Goal: Task Accomplishment & Management: Complete application form

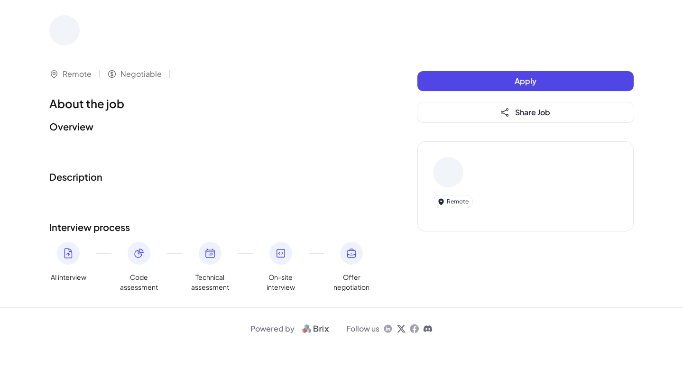
click at [488, 77] on button "Apply" at bounding box center [525, 81] width 216 height 20
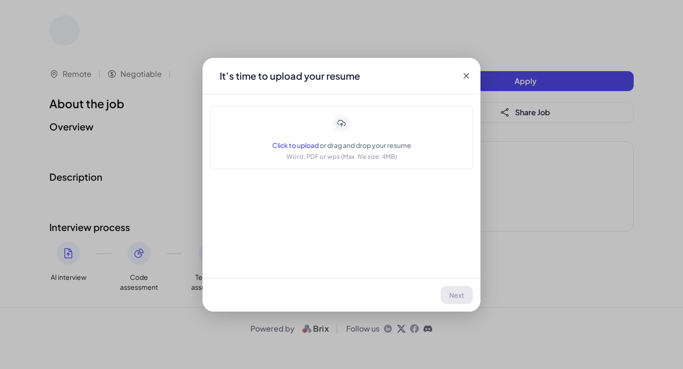
click at [418, 124] on div "Click to upload or drag and drop your resume Word, PDF or wps (Max. file size: …" at bounding box center [341, 137] width 239 height 47
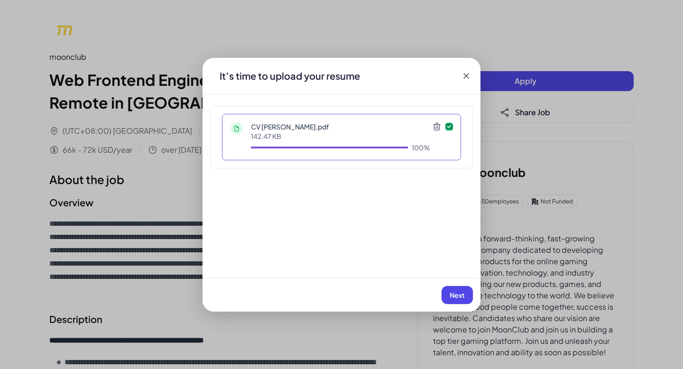
click at [449, 283] on div "Next" at bounding box center [341, 295] width 278 height 34
click at [450, 289] on button "Next" at bounding box center [456, 295] width 31 height 18
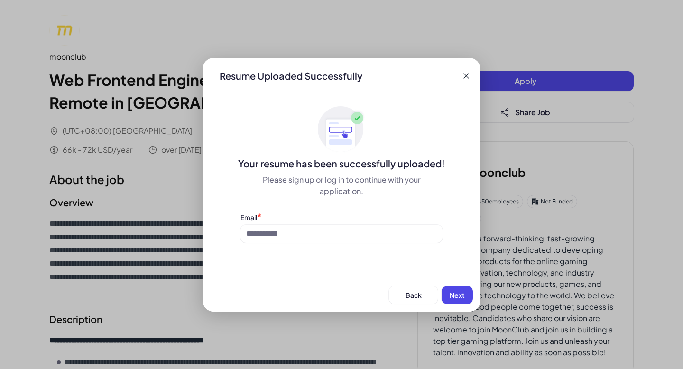
click at [422, 253] on div "Resume Uploaded Successfully Your resume has been successfully uploaded! Please…" at bounding box center [341, 185] width 278 height 254
click at [414, 243] on div "Resume Uploaded Successfully Your resume has been successfully uploaded! Please…" at bounding box center [341, 185] width 278 height 254
click at [403, 234] on input at bounding box center [341, 234] width 202 height 18
type input "**********"
click at [465, 290] on button "Next" at bounding box center [456, 295] width 31 height 18
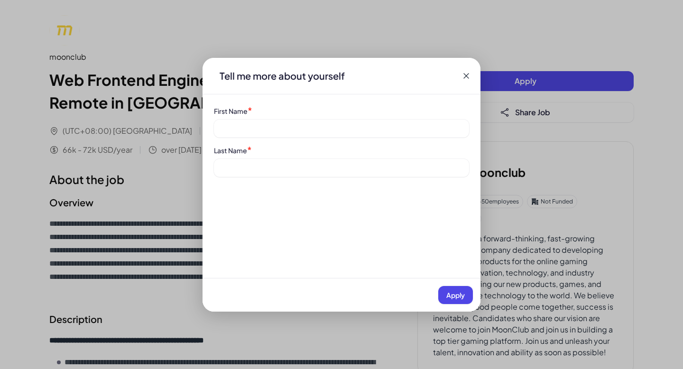
click at [359, 104] on div "Tell me more about yourself First Name * Last Name * Apply" at bounding box center [341, 185] width 278 height 254
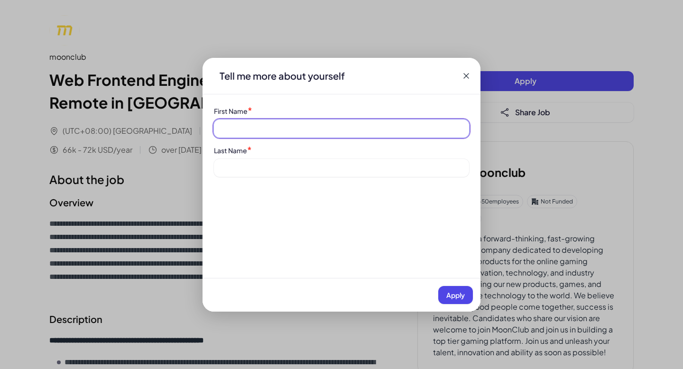
click at [355, 125] on input at bounding box center [341, 128] width 255 height 18
type input "*****"
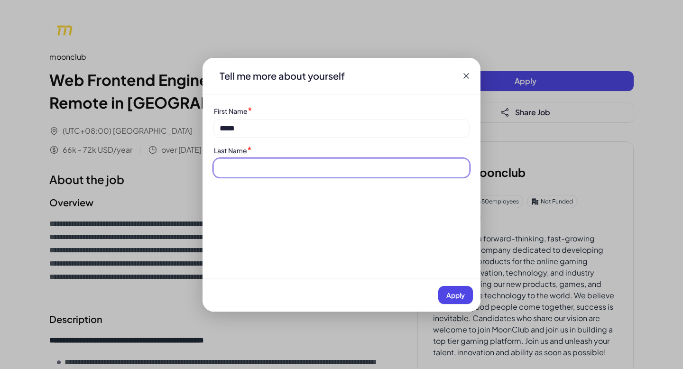
click at [276, 163] on input at bounding box center [341, 168] width 255 height 18
type input "**********"
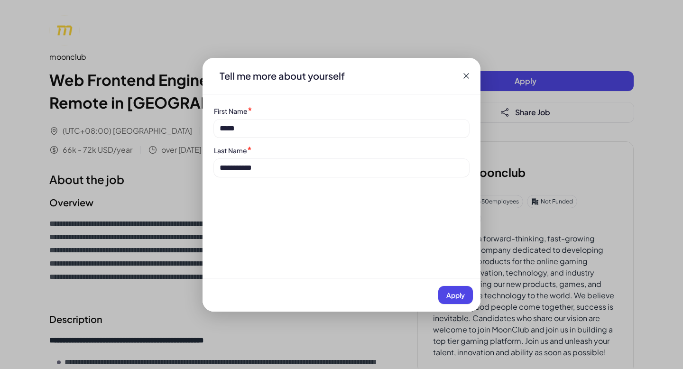
click at [459, 301] on button "Apply" at bounding box center [455, 295] width 35 height 18
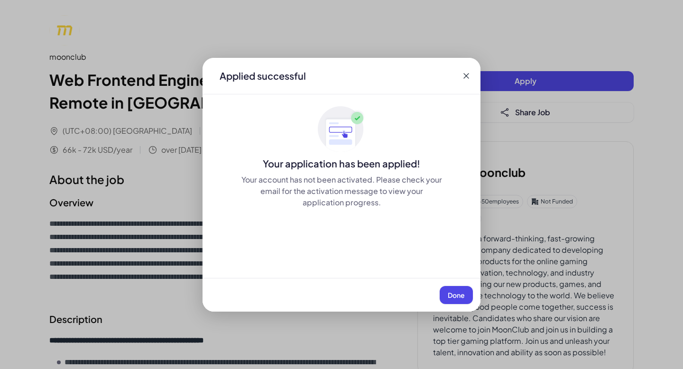
click at [449, 294] on span "Done" at bounding box center [456, 295] width 17 height 9
